Goal: Task Accomplishment & Management: Use online tool/utility

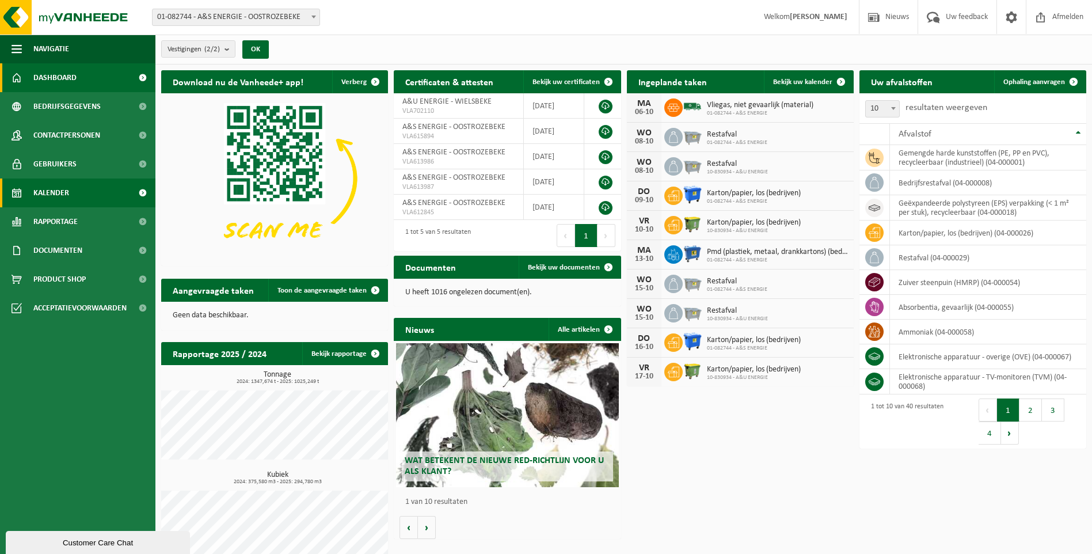
click at [55, 195] on span "Kalender" at bounding box center [51, 193] width 36 height 29
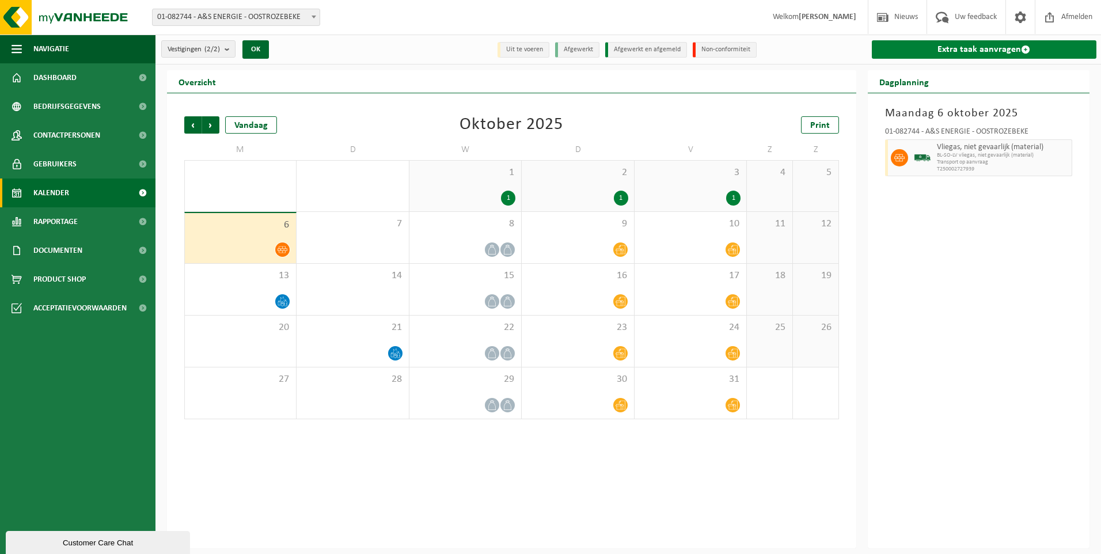
click at [1010, 58] on link "Extra taak aanvragen" at bounding box center [984, 49] width 225 height 18
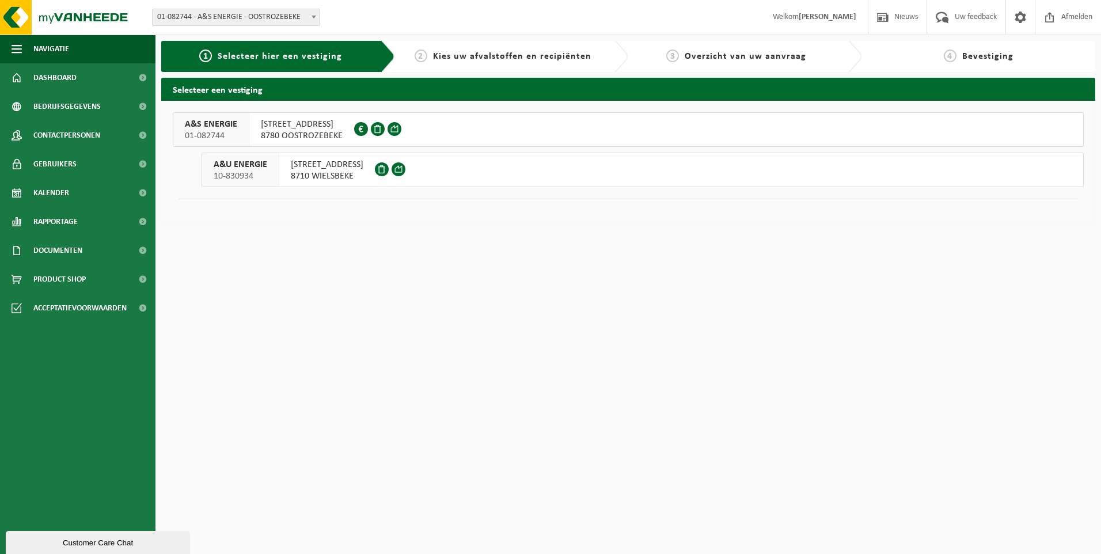
click at [275, 124] on span "NIEUWENHOVESTRAAT 5" at bounding box center [302, 125] width 82 height 12
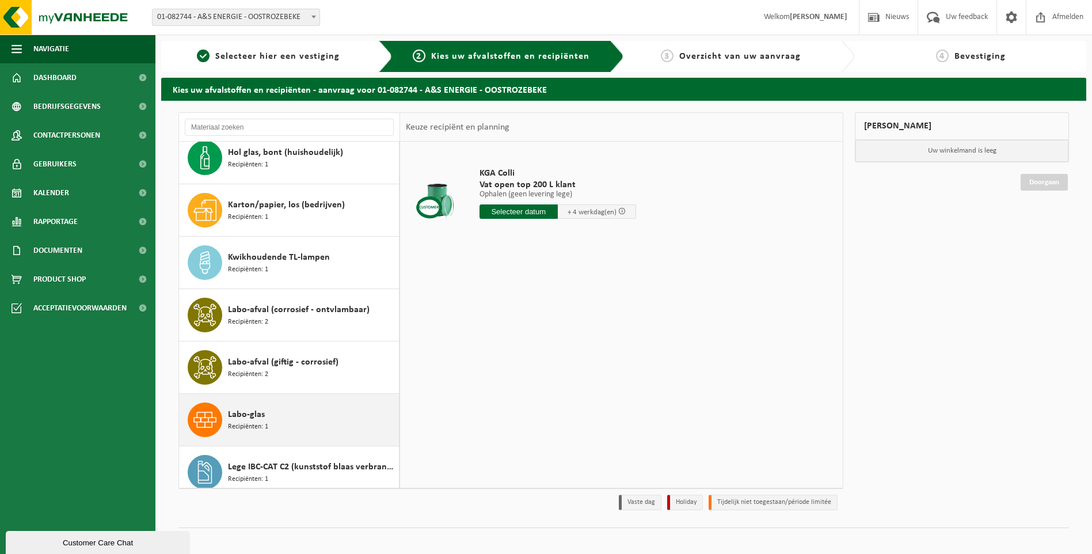
click at [249, 424] on span "Recipiënten: 1" at bounding box center [248, 427] width 40 height 11
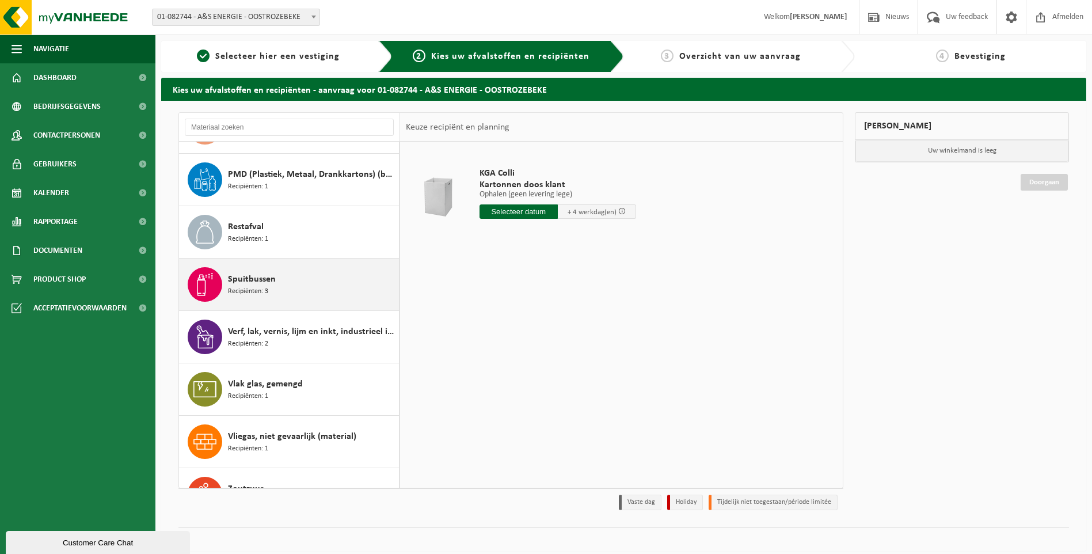
scroll to position [1540, 0]
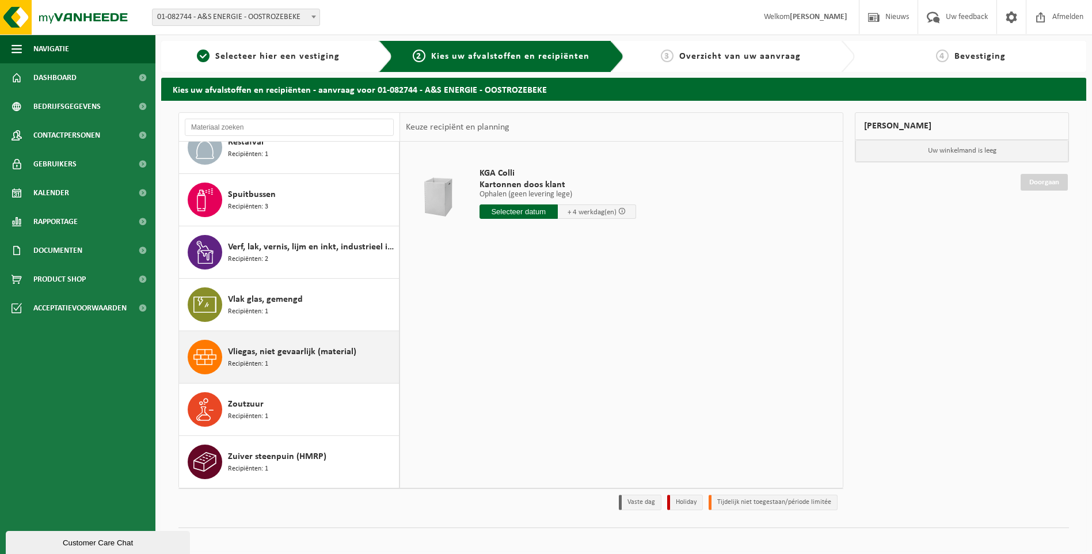
click at [271, 359] on div "Vliegas, niet gevaarlijk (material) Recipiënten: 1" at bounding box center [312, 357] width 168 height 35
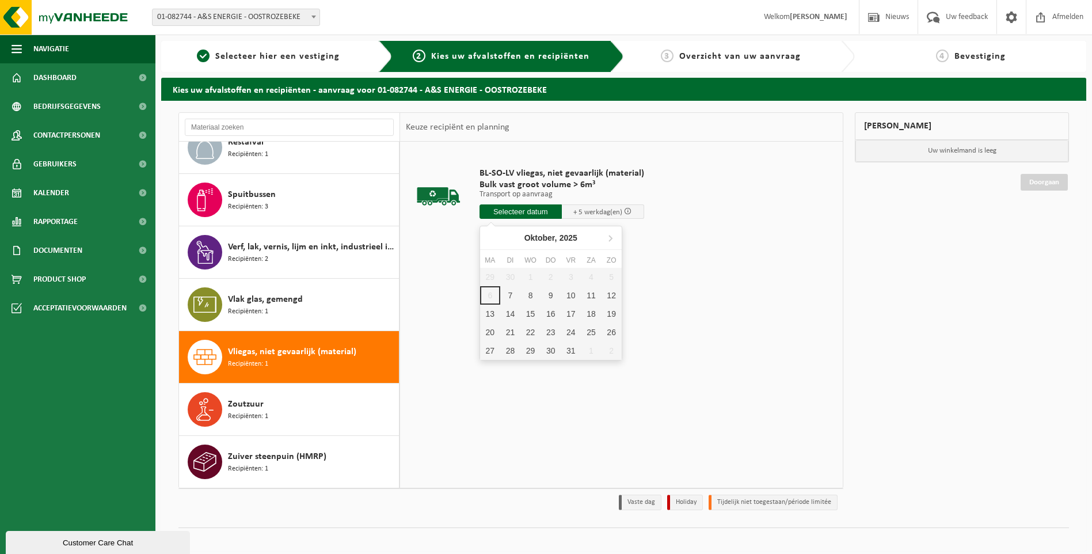
click at [538, 208] on input "text" at bounding box center [521, 211] width 82 height 14
click at [494, 307] on div "13" at bounding box center [490, 314] width 20 height 18
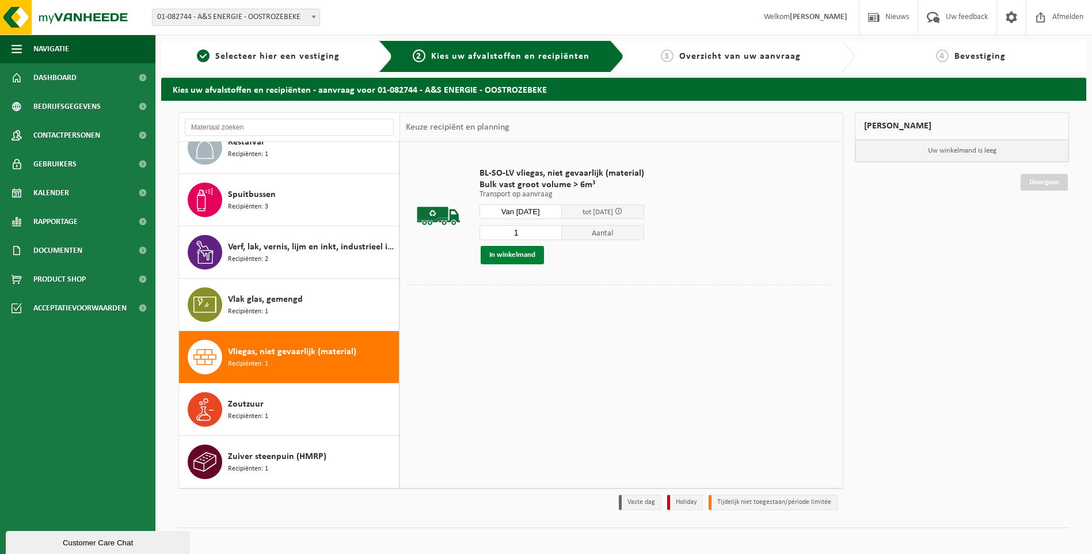
click at [526, 256] on button "In winkelmand" at bounding box center [512, 255] width 63 height 18
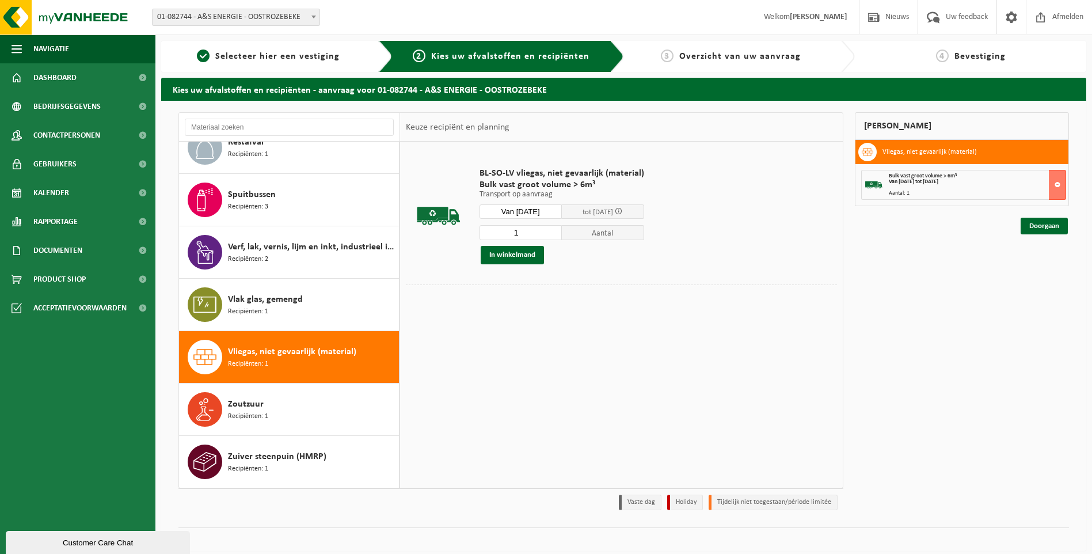
click at [551, 214] on input "Van 2025-10-13" at bounding box center [521, 211] width 82 height 14
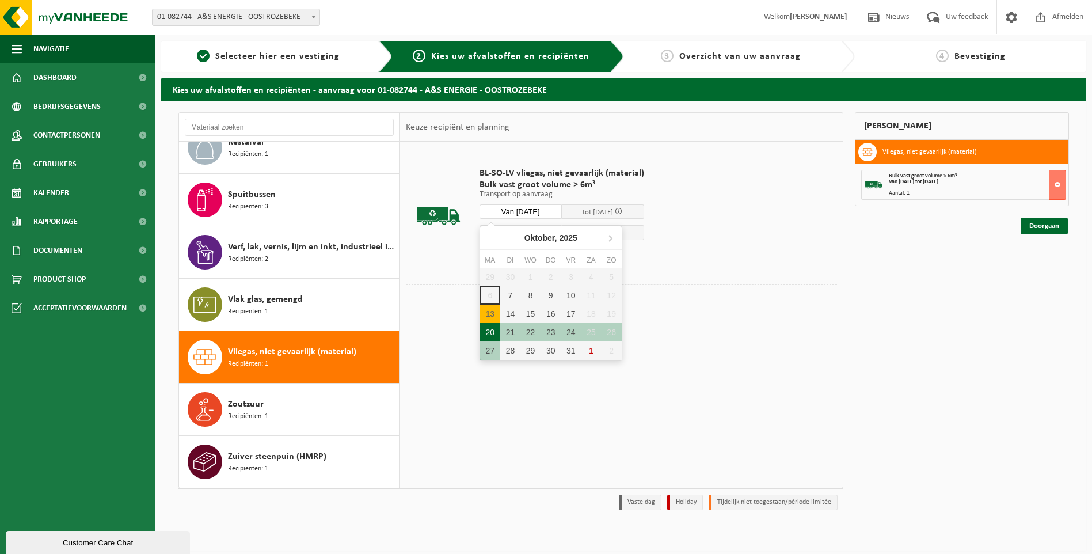
click at [491, 333] on div "20" at bounding box center [490, 332] width 20 height 18
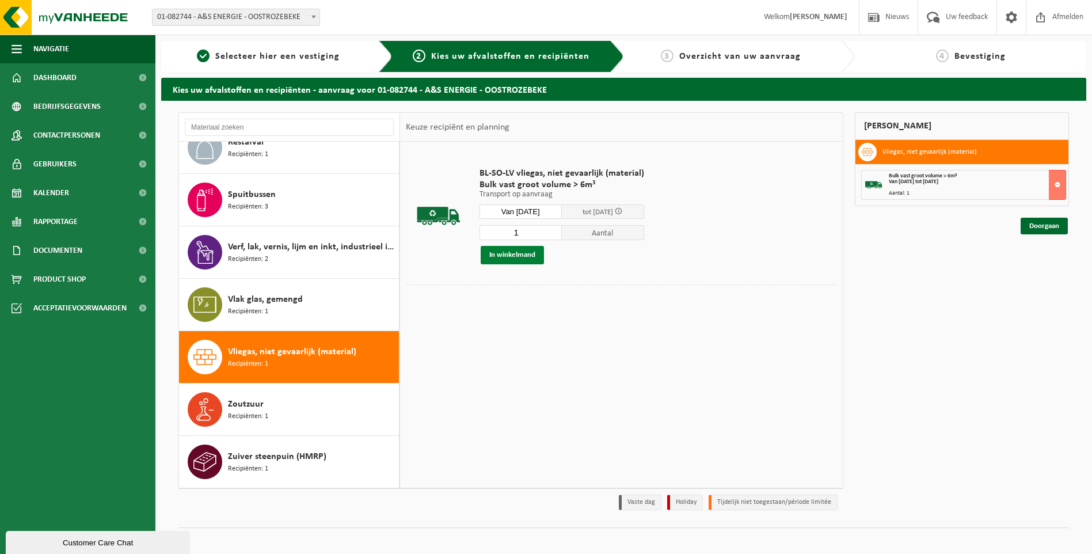
click at [517, 249] on button "In winkelmand" at bounding box center [512, 255] width 63 height 18
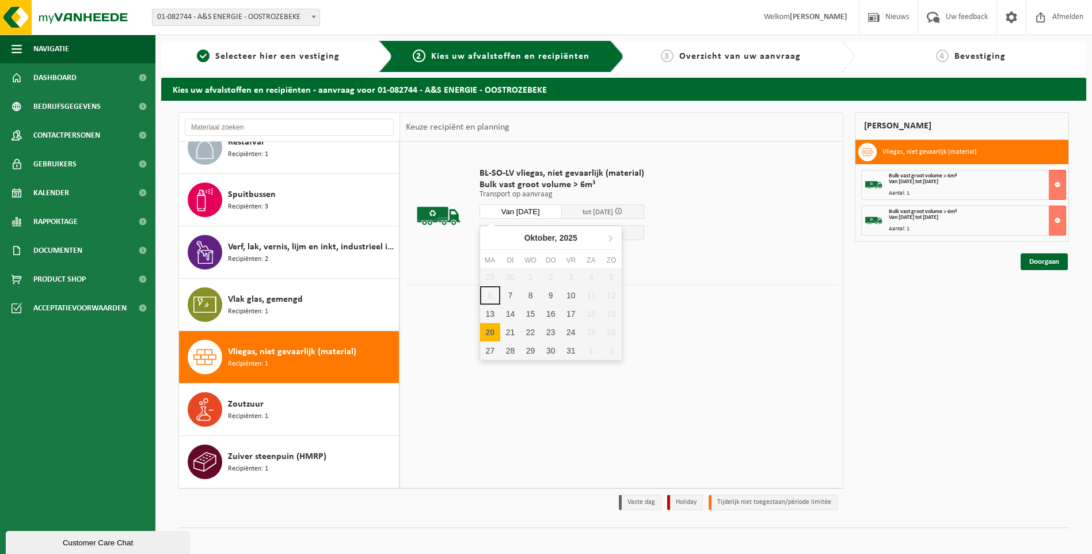
click at [536, 210] on input "Van 2025-10-20" at bounding box center [521, 211] width 82 height 14
click at [491, 350] on div "27" at bounding box center [490, 350] width 20 height 18
type input "Van 2025-10-27"
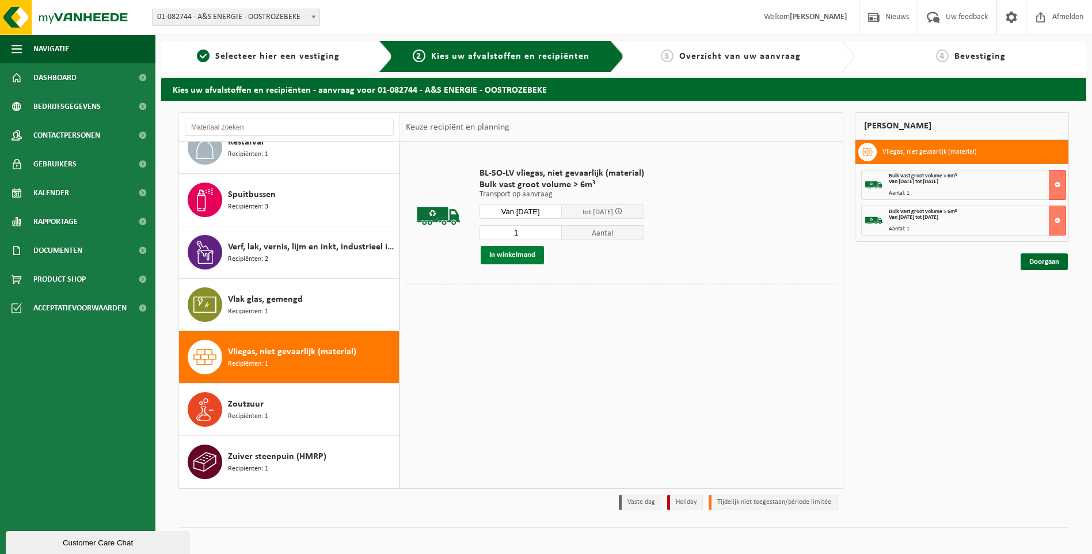
click at [497, 255] on button "In winkelmand" at bounding box center [512, 255] width 63 height 18
click at [1051, 294] on link "Doorgaan" at bounding box center [1044, 297] width 47 height 17
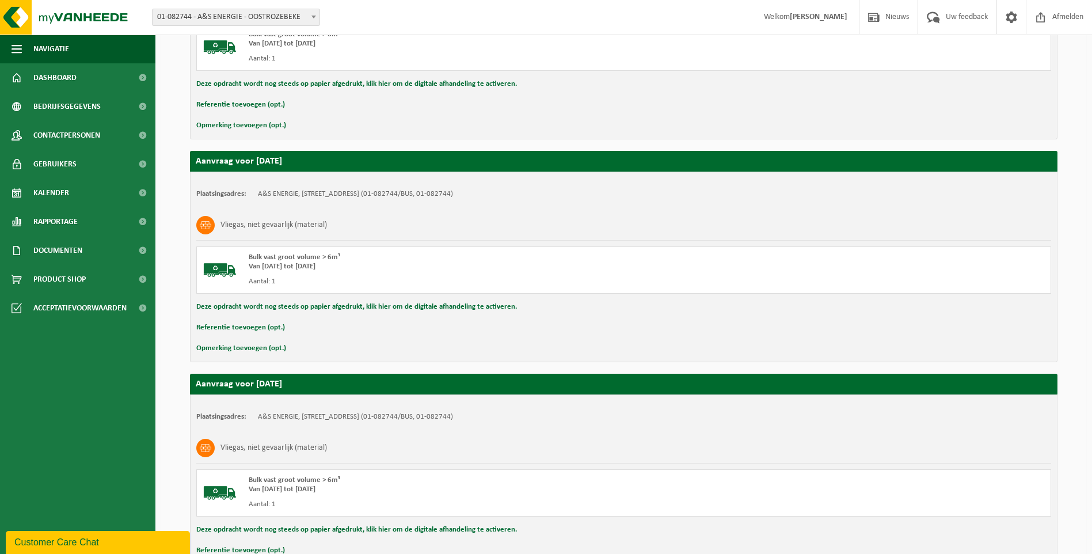
scroll to position [399, 0]
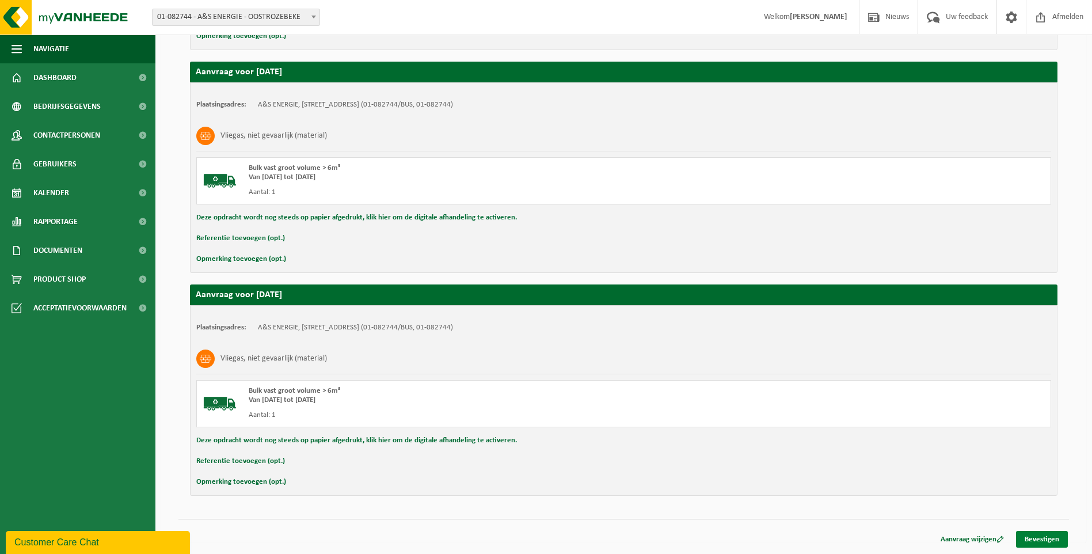
click at [1038, 535] on link "Bevestigen" at bounding box center [1042, 539] width 52 height 17
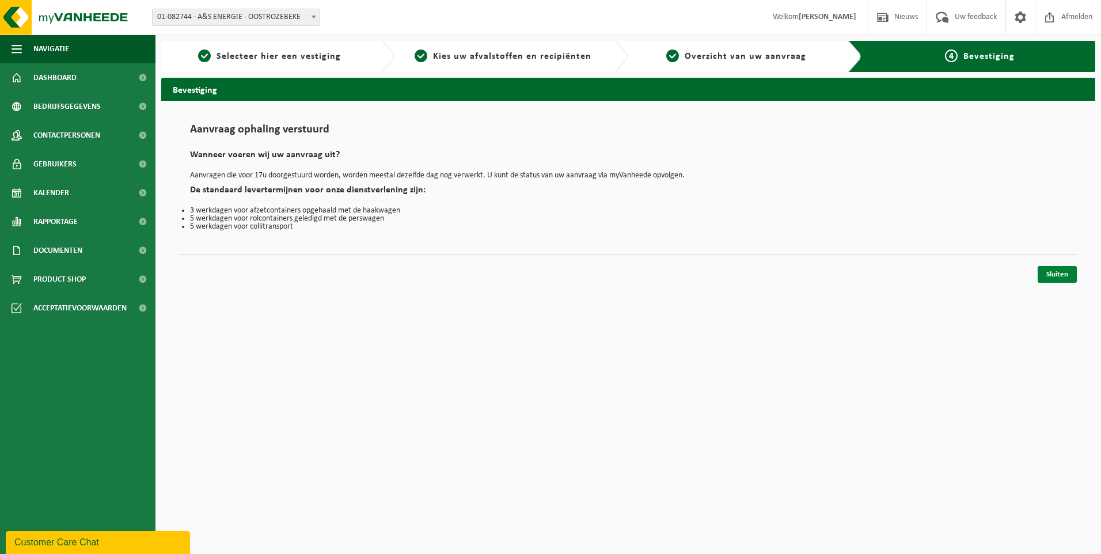
click at [1052, 276] on link "Sluiten" at bounding box center [1057, 274] width 39 height 17
